Goal: Complete application form: Complete application form

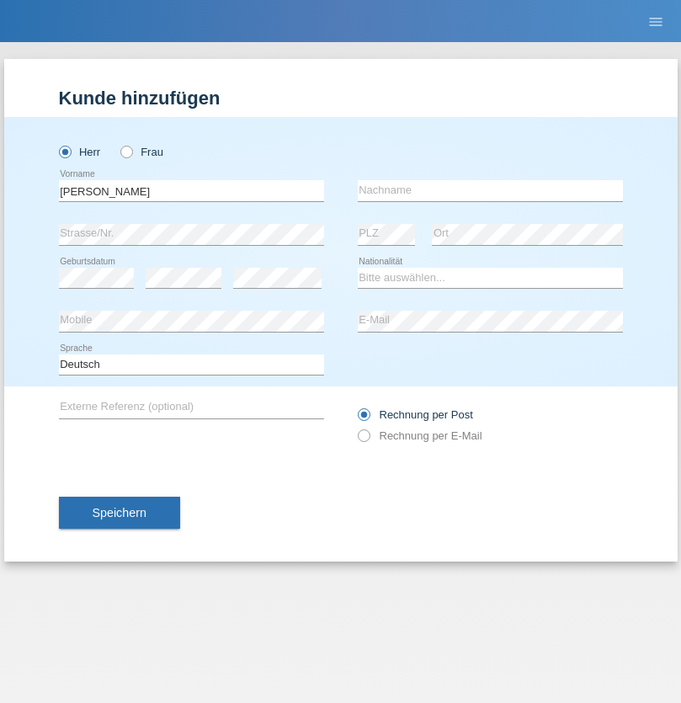
type input "Sven"
click at [490, 190] on input "text" at bounding box center [490, 190] width 265 height 21
type input "Liebsch"
select select "DE"
select select "C"
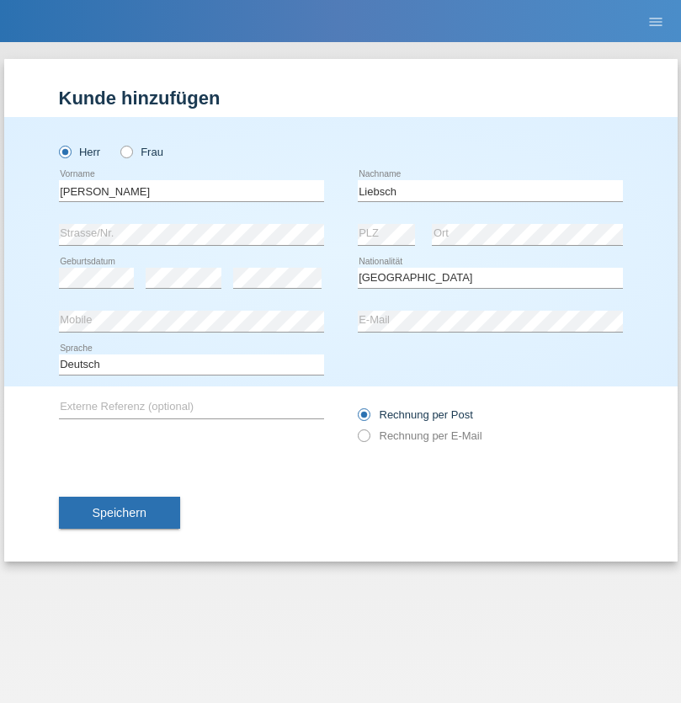
select select "07"
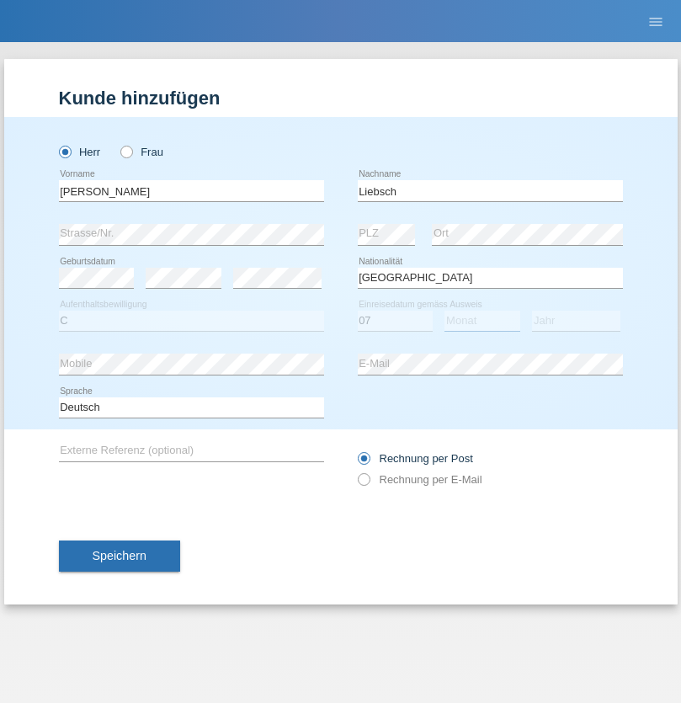
select select "11"
select select "1972"
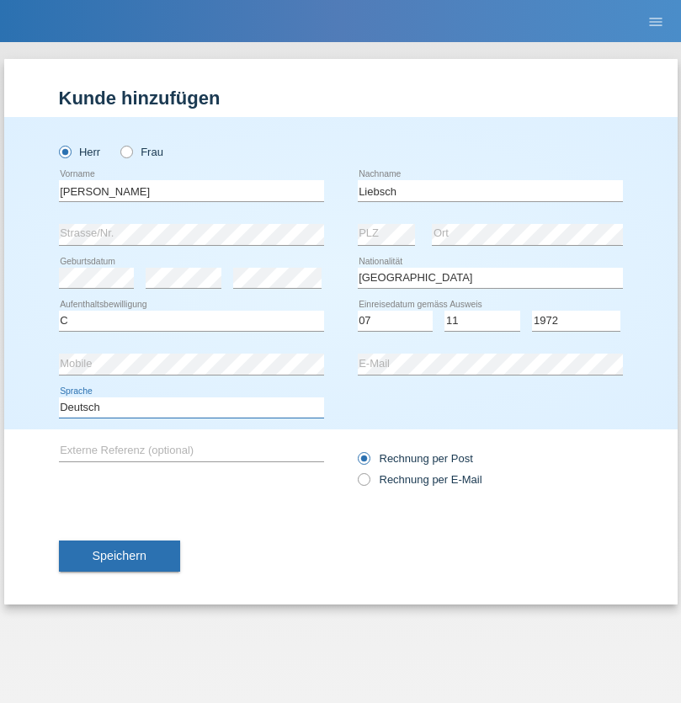
select select "en"
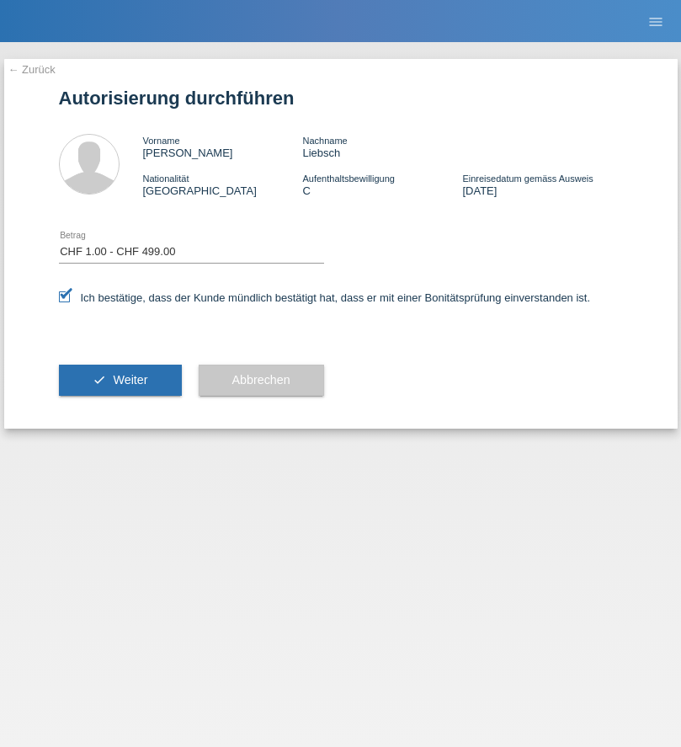
select select "1"
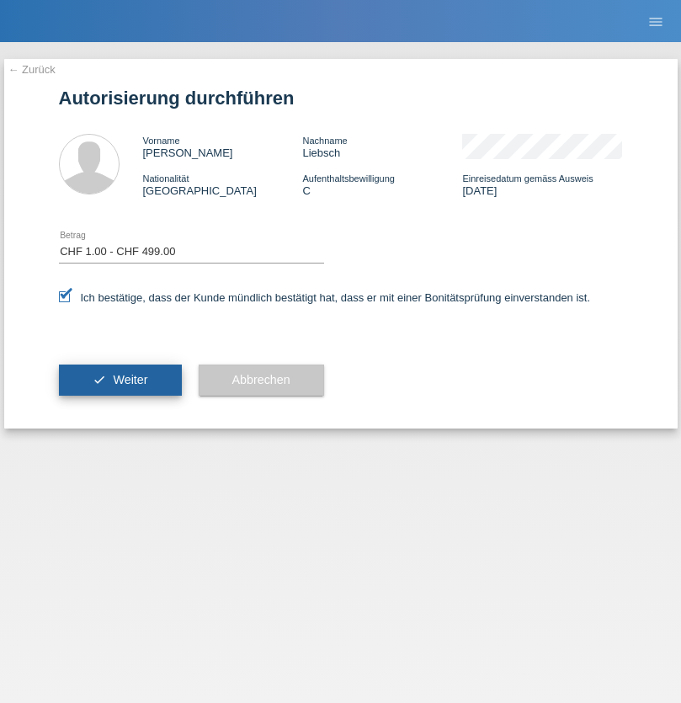
click at [120, 380] on span "Weiter" at bounding box center [130, 379] width 35 height 13
